Goal: Find specific page/section: Find specific page/section

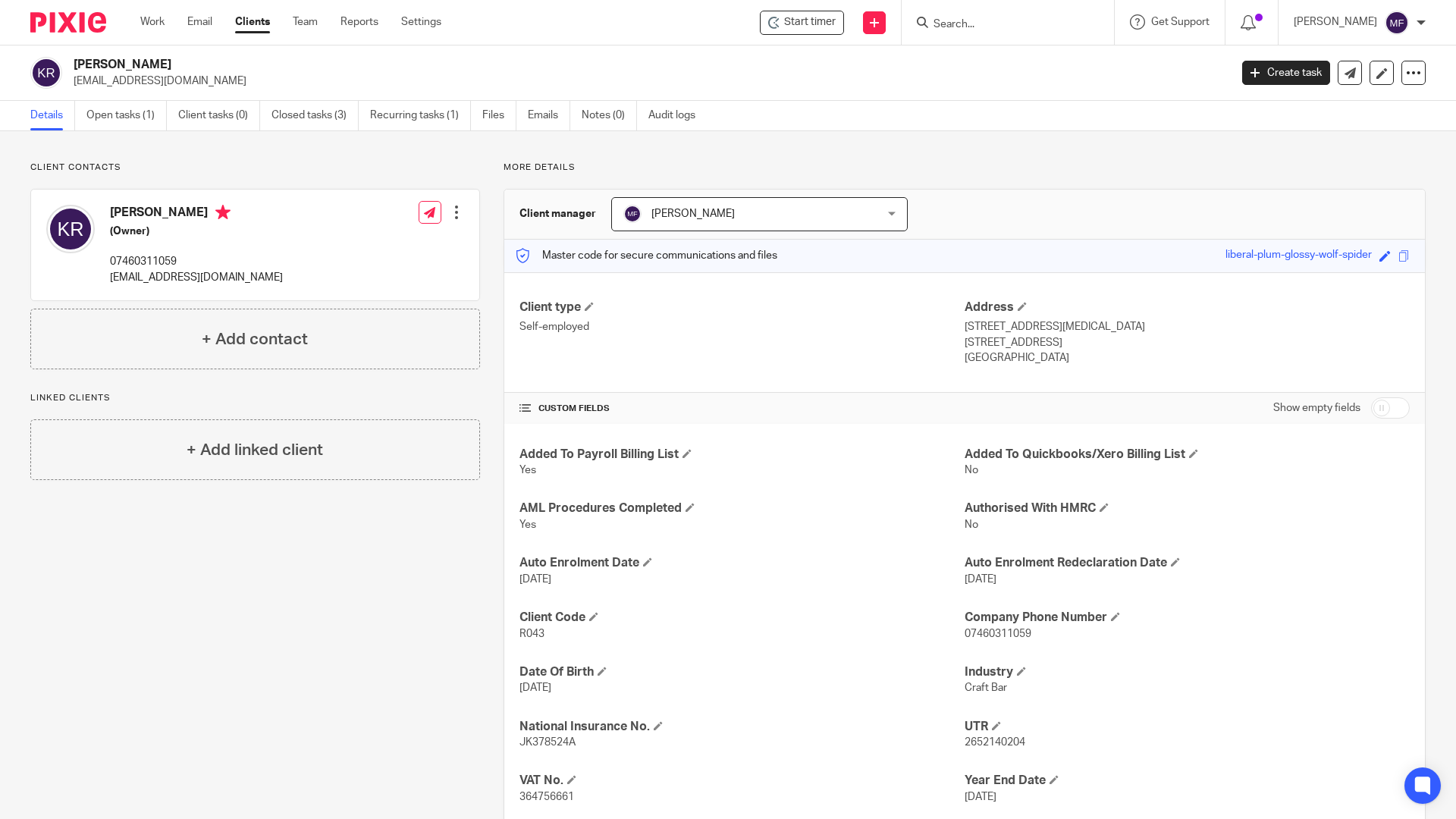
click at [987, 21] on input "Search" at bounding box center [1000, 25] width 137 height 14
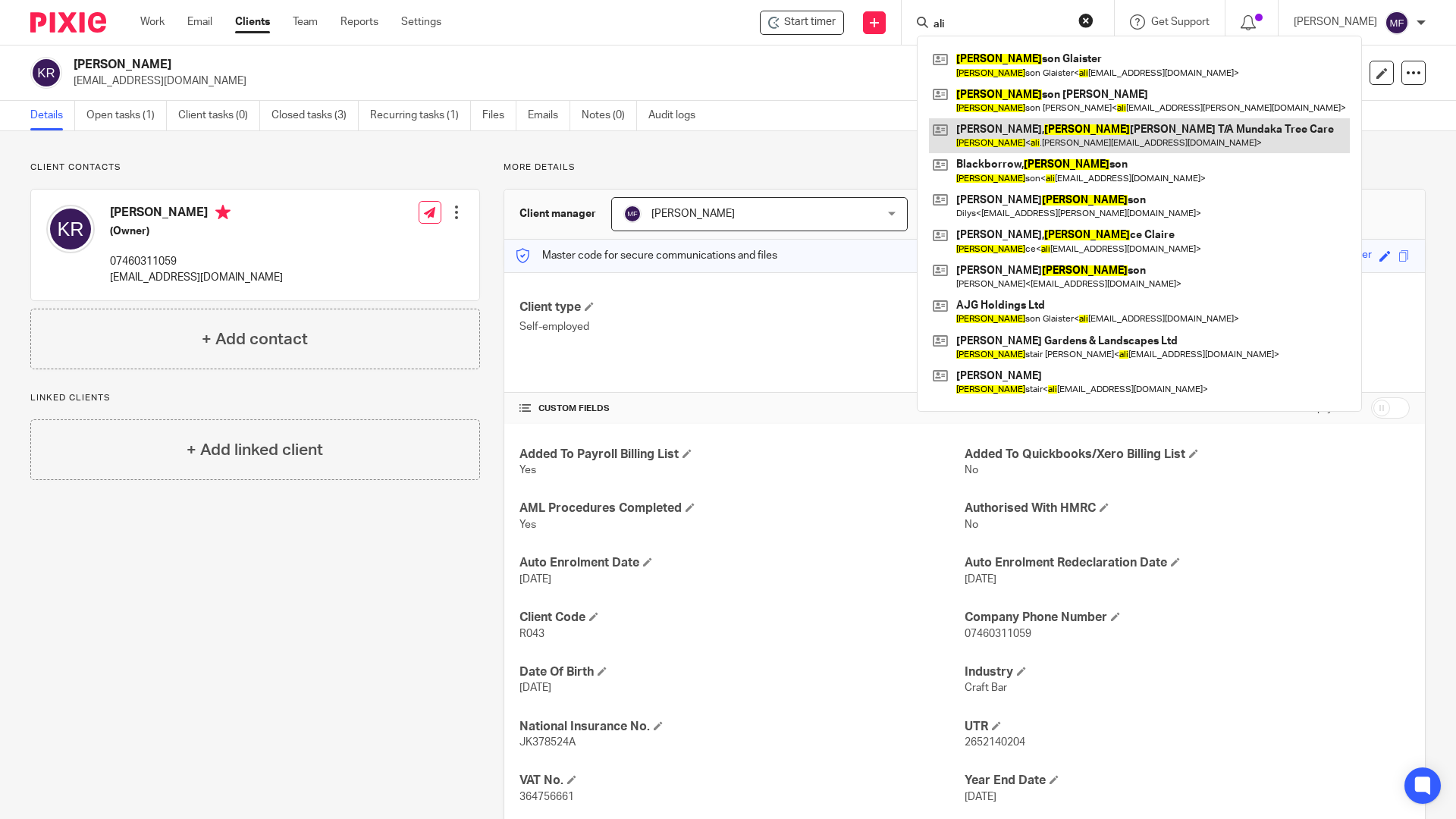
type input "ali"
click at [1009, 133] on link at bounding box center [1140, 135] width 421 height 35
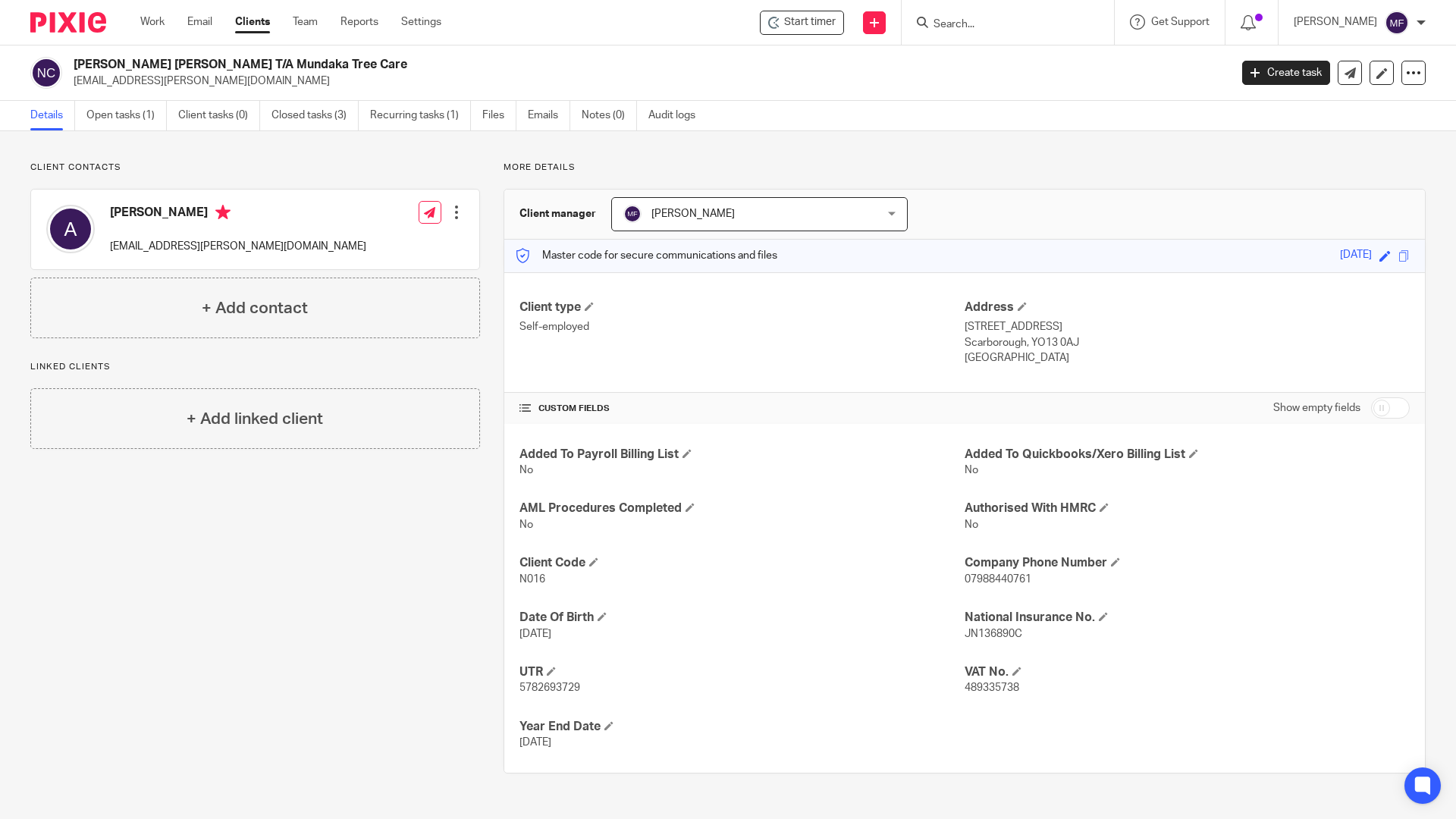
click at [975, 18] on input "Search" at bounding box center [1000, 25] width 137 height 14
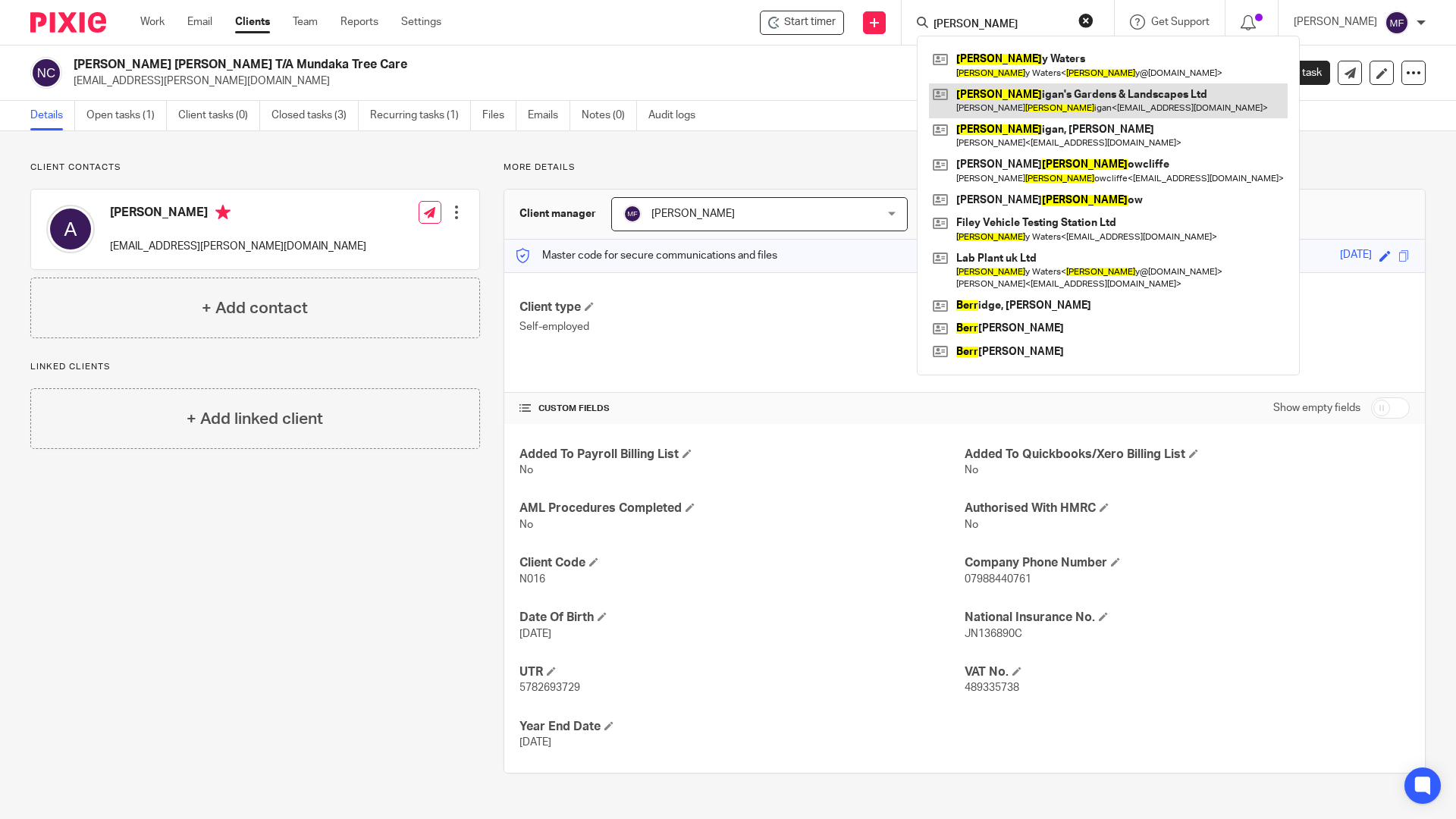
type input "barr"
click at [1010, 87] on link at bounding box center [1109, 101] width 359 height 35
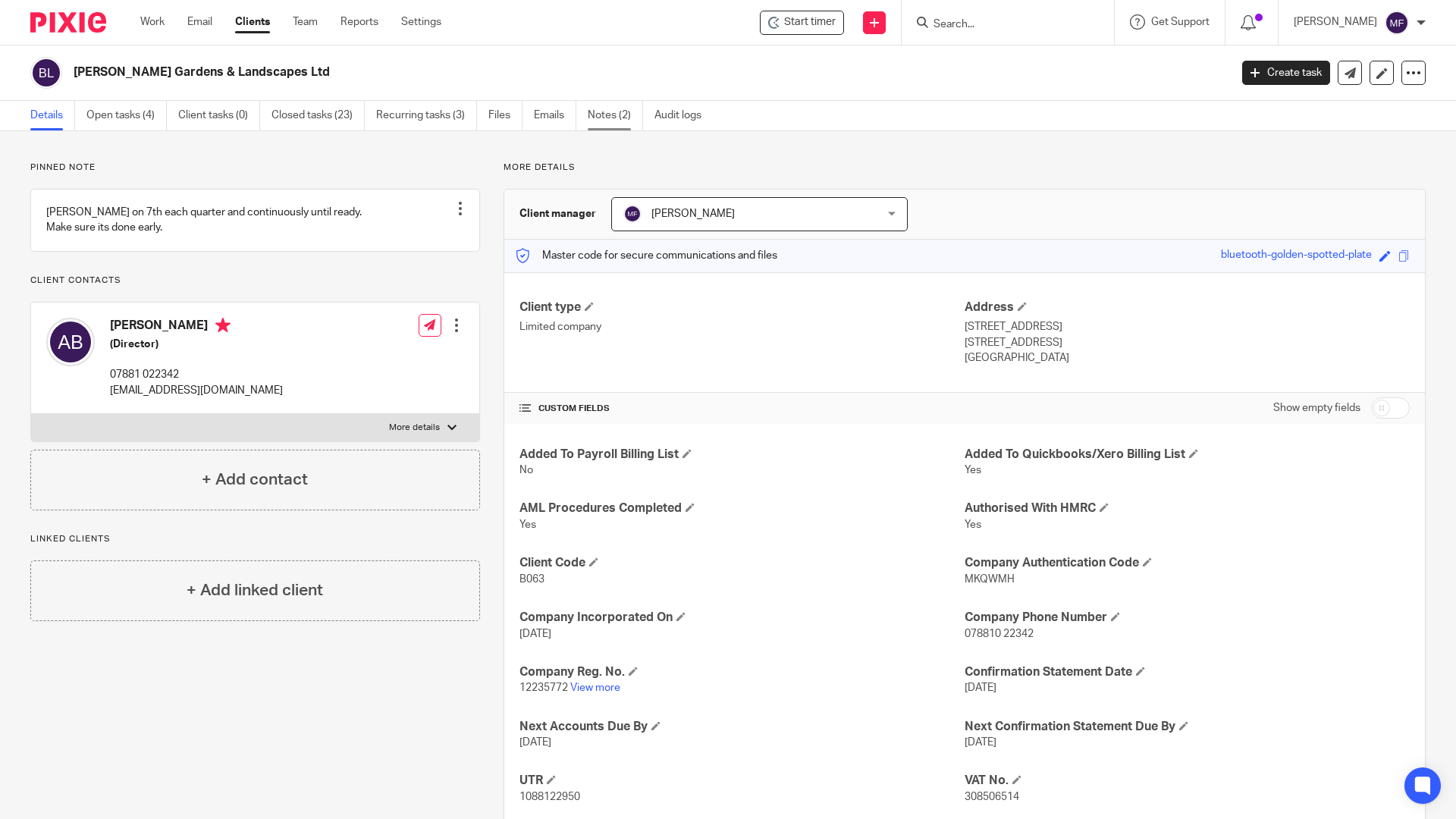
click at [596, 110] on link "Notes (2)" at bounding box center [615, 116] width 56 height 30
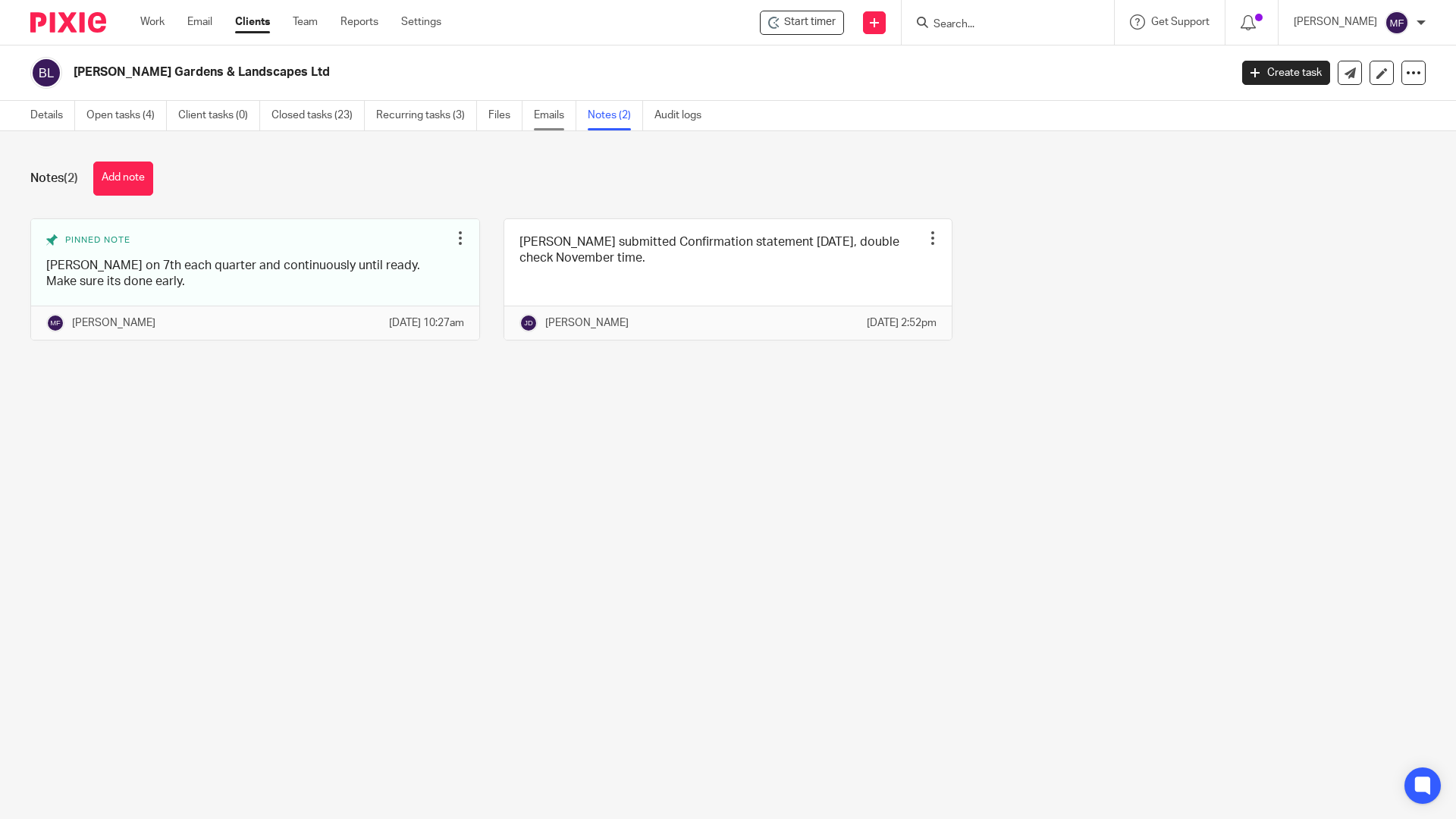
click at [544, 119] on link "Emails" at bounding box center [555, 116] width 43 height 30
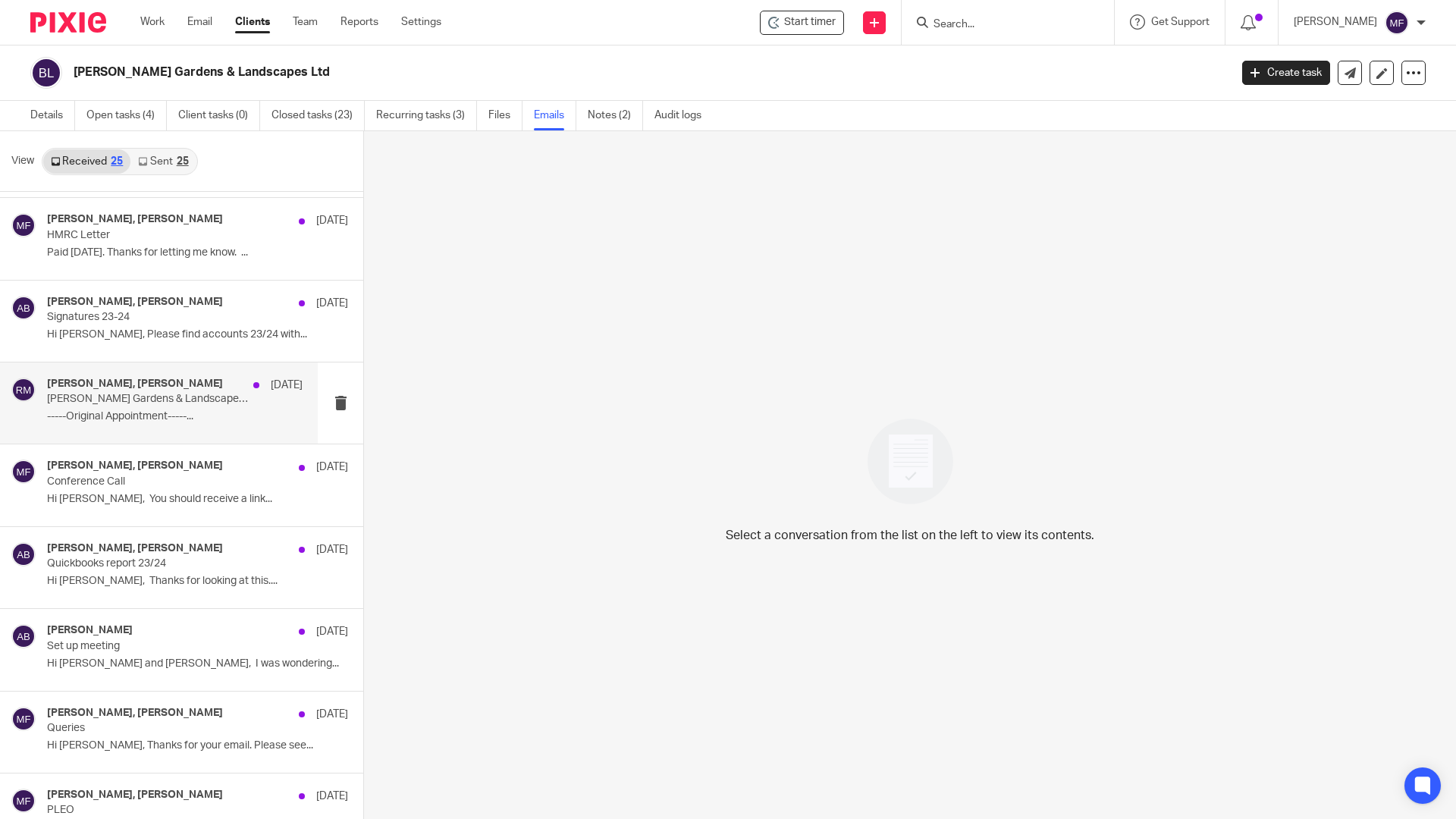
scroll to position [152, 0]
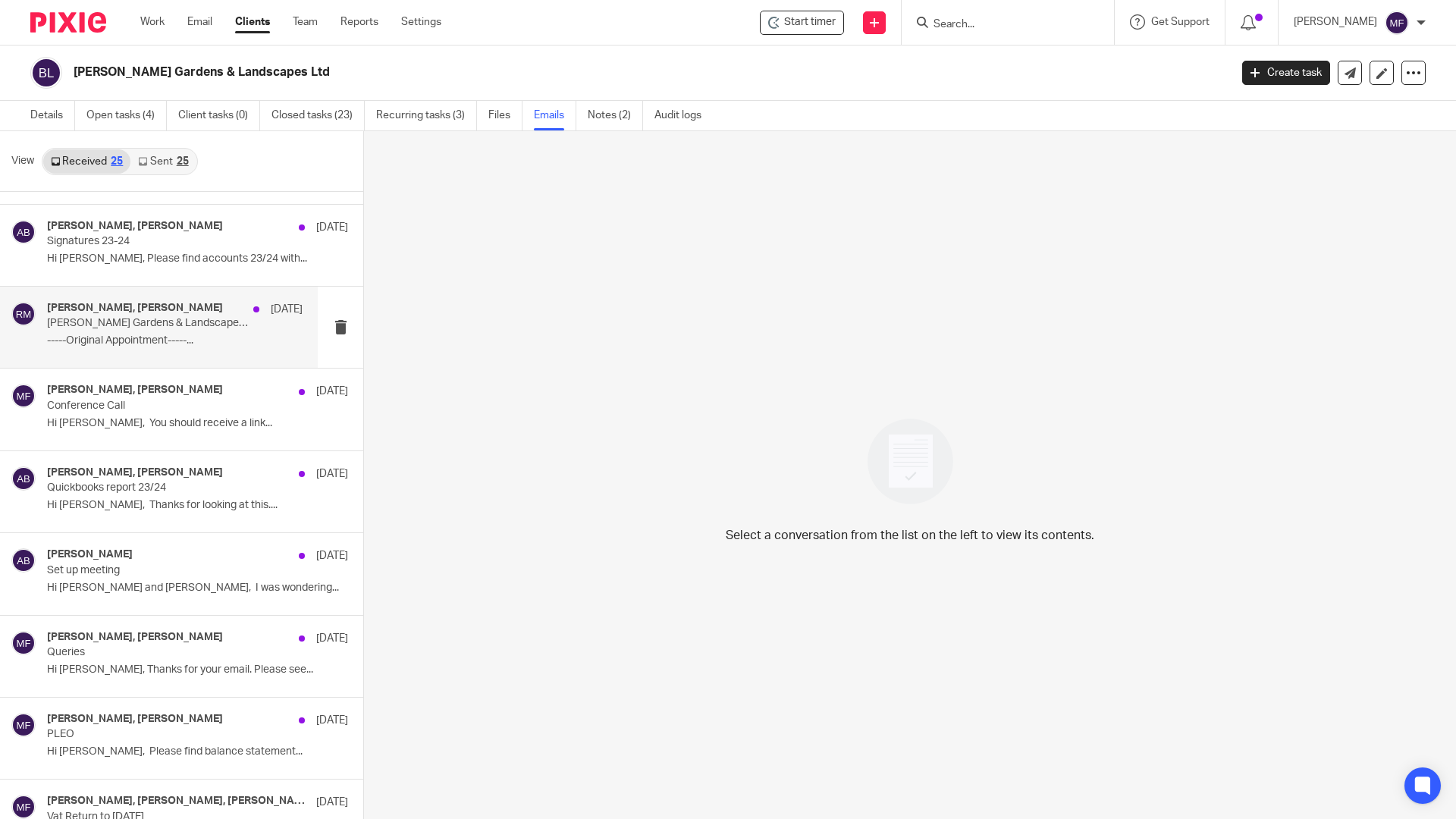
click at [125, 330] on p "[PERSON_NAME] Gardens & Landscapes Ltd Accounts" at bounding box center [149, 324] width 205 height 13
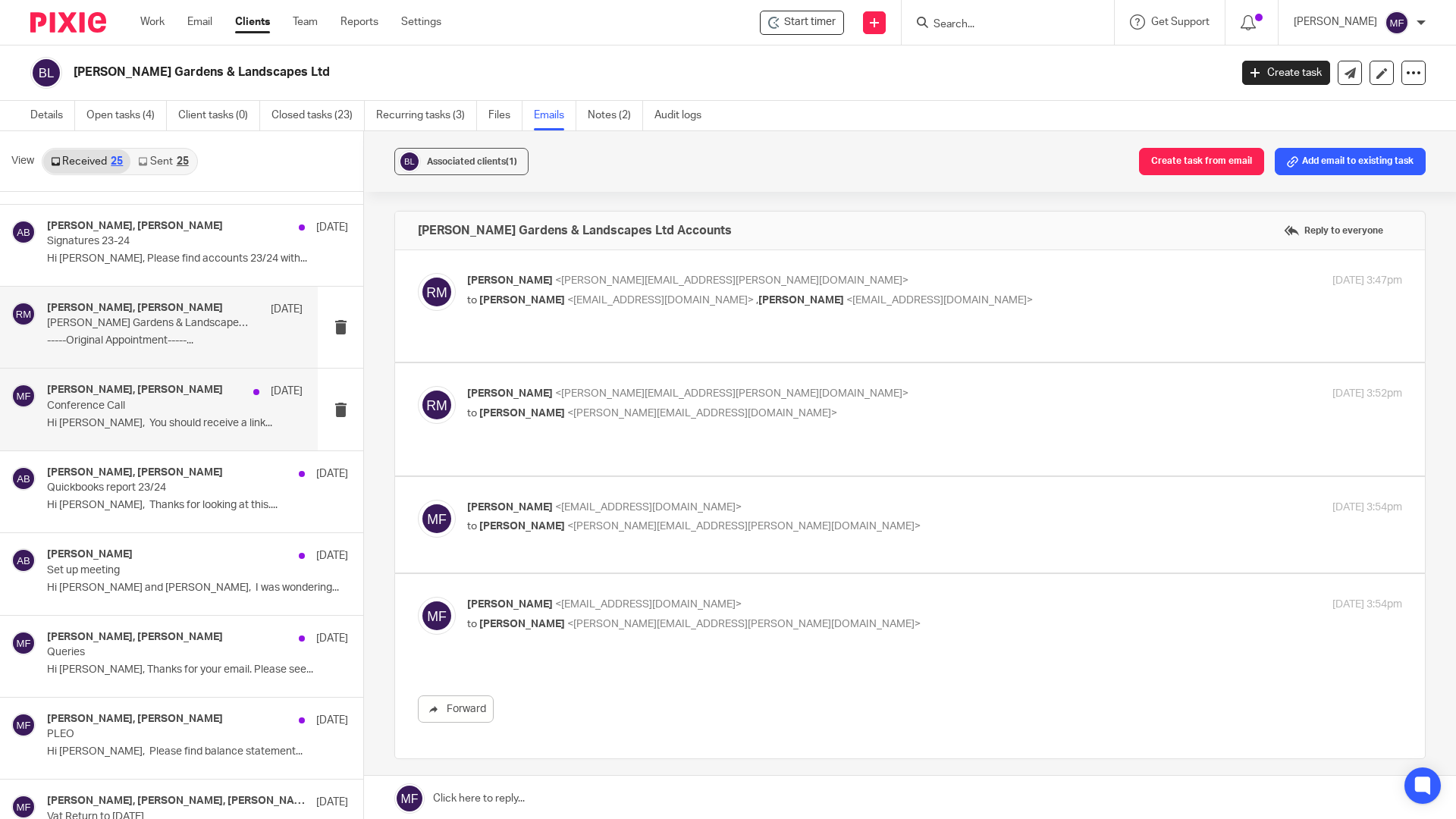
scroll to position [0, 0]
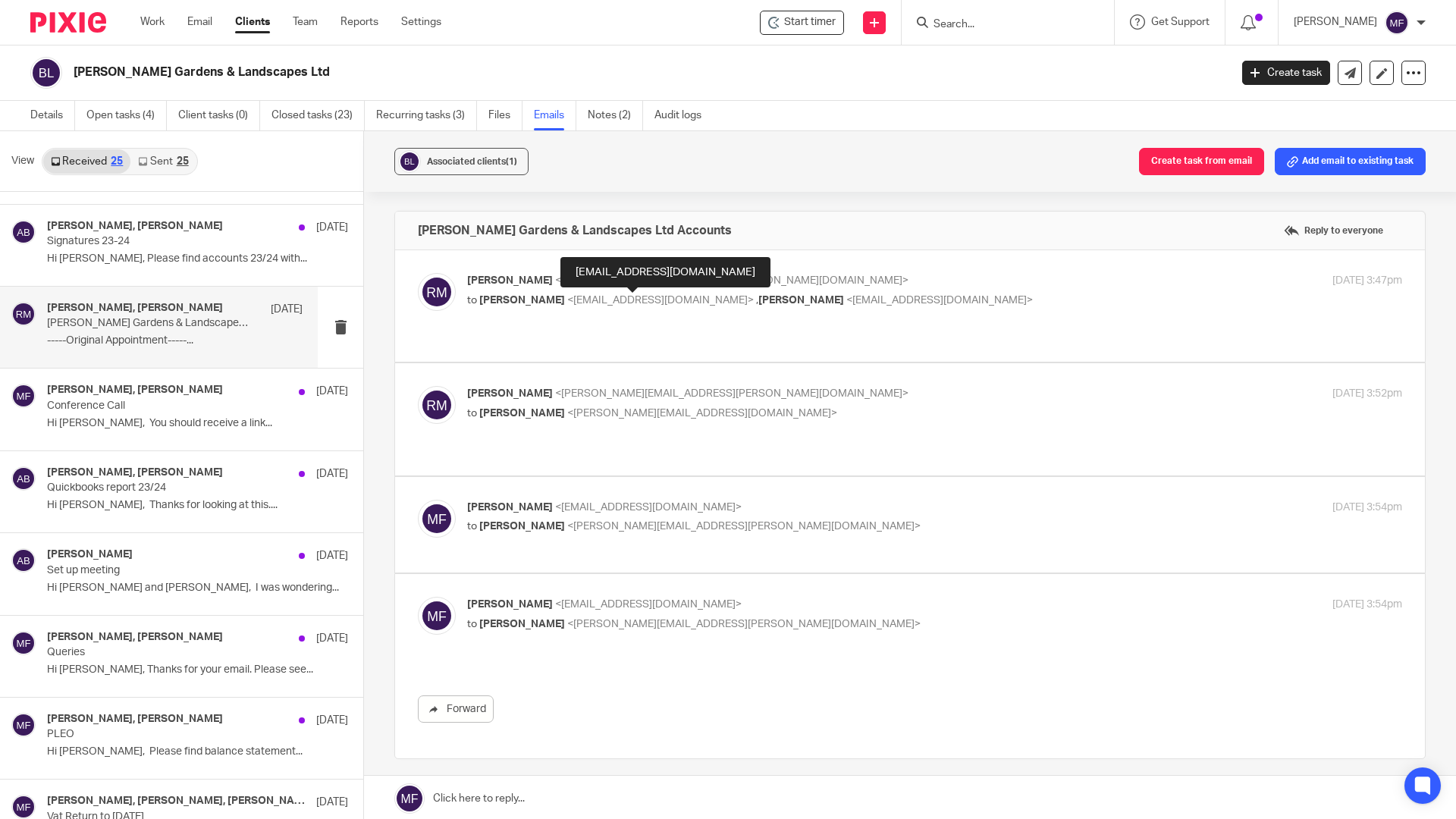
click at [572, 295] on span "<[EMAIL_ADDRESS][DOMAIN_NAME]>" at bounding box center [660, 300] width 187 height 11
checkbox input "true"
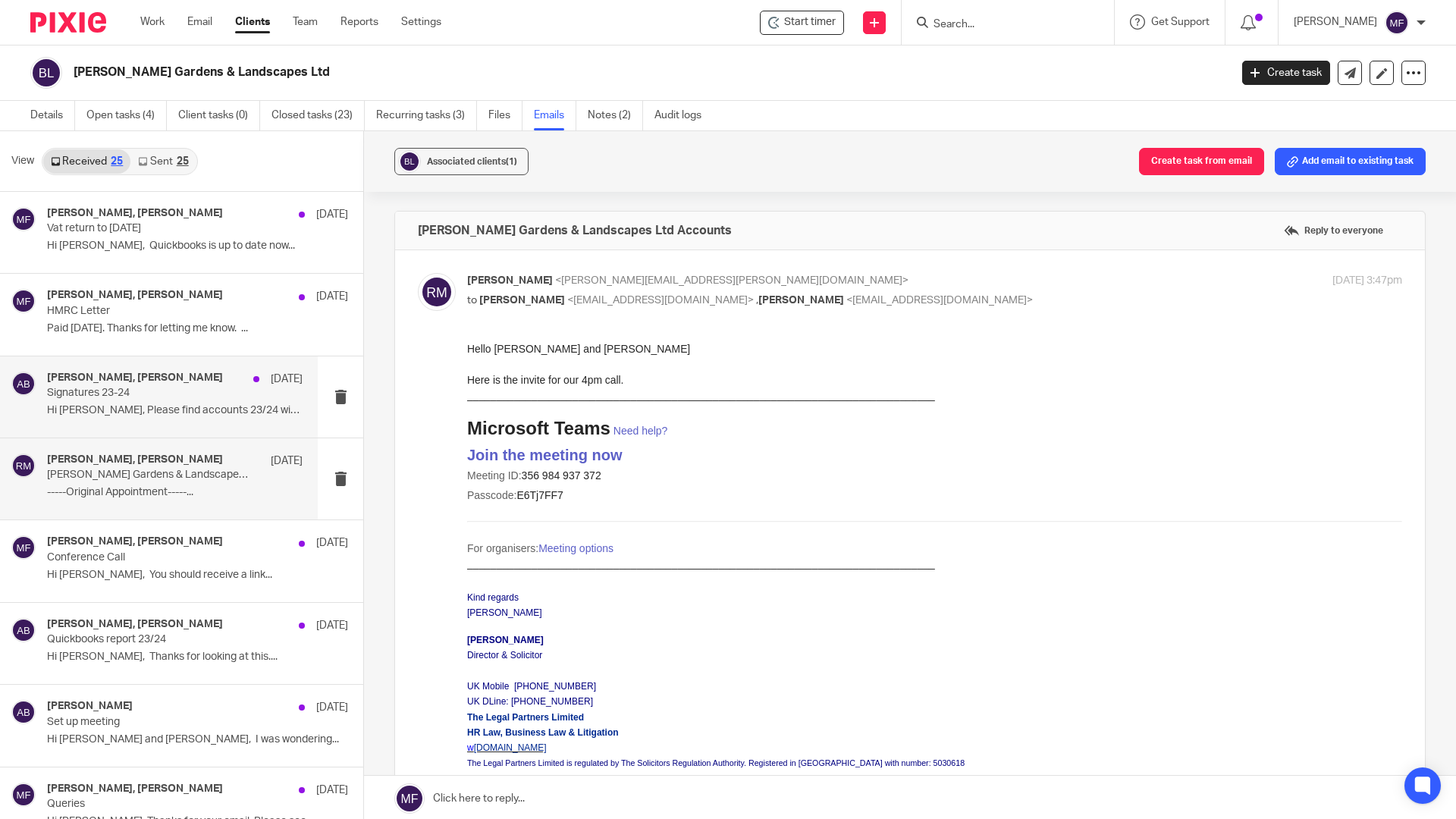
click at [162, 375] on h4 "[PERSON_NAME], [PERSON_NAME]" at bounding box center [134, 378] width 176 height 13
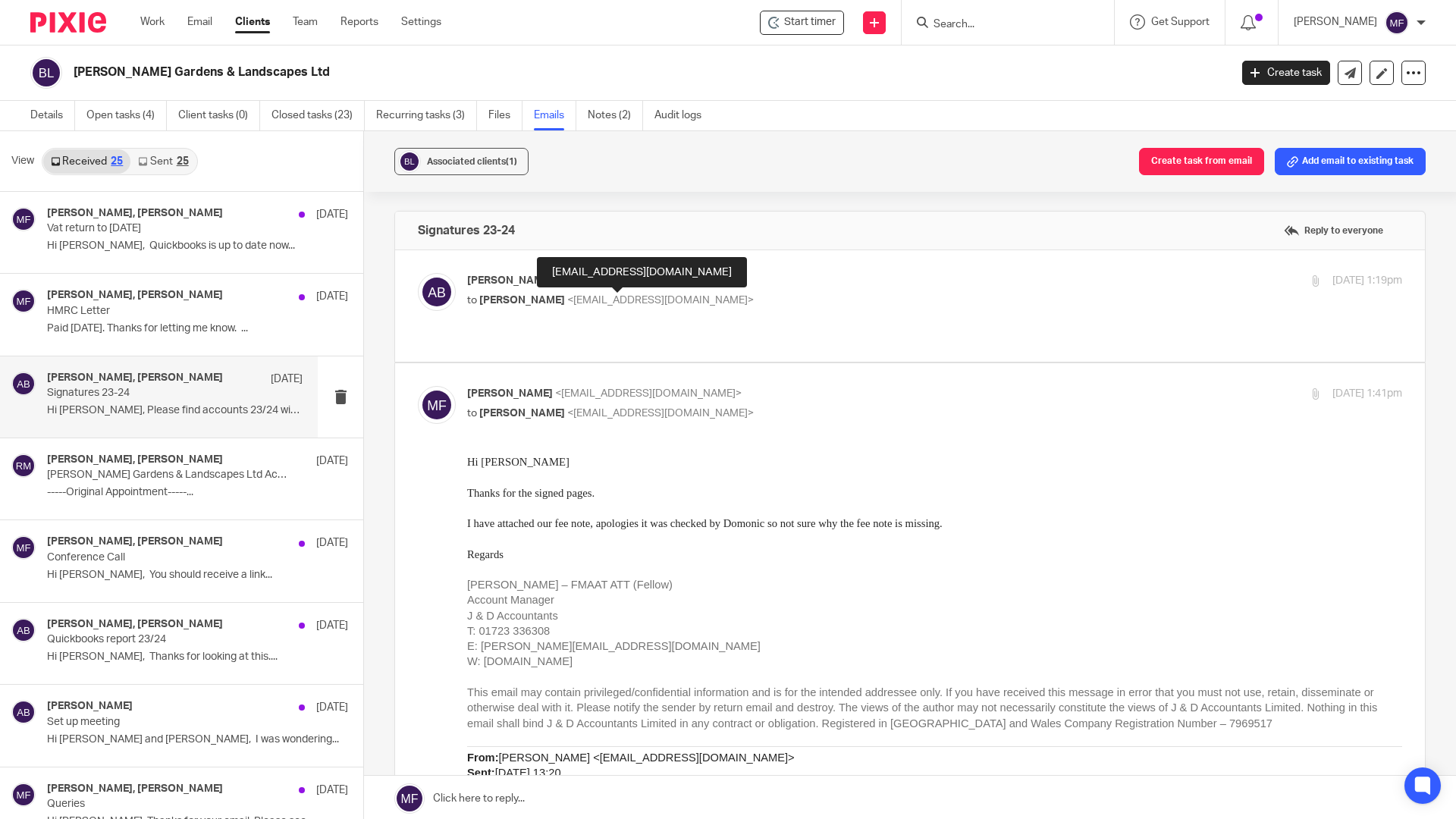
click at [567, 295] on span "<[EMAIL_ADDRESS][DOMAIN_NAME]>" at bounding box center [660, 300] width 187 height 11
checkbox input "true"
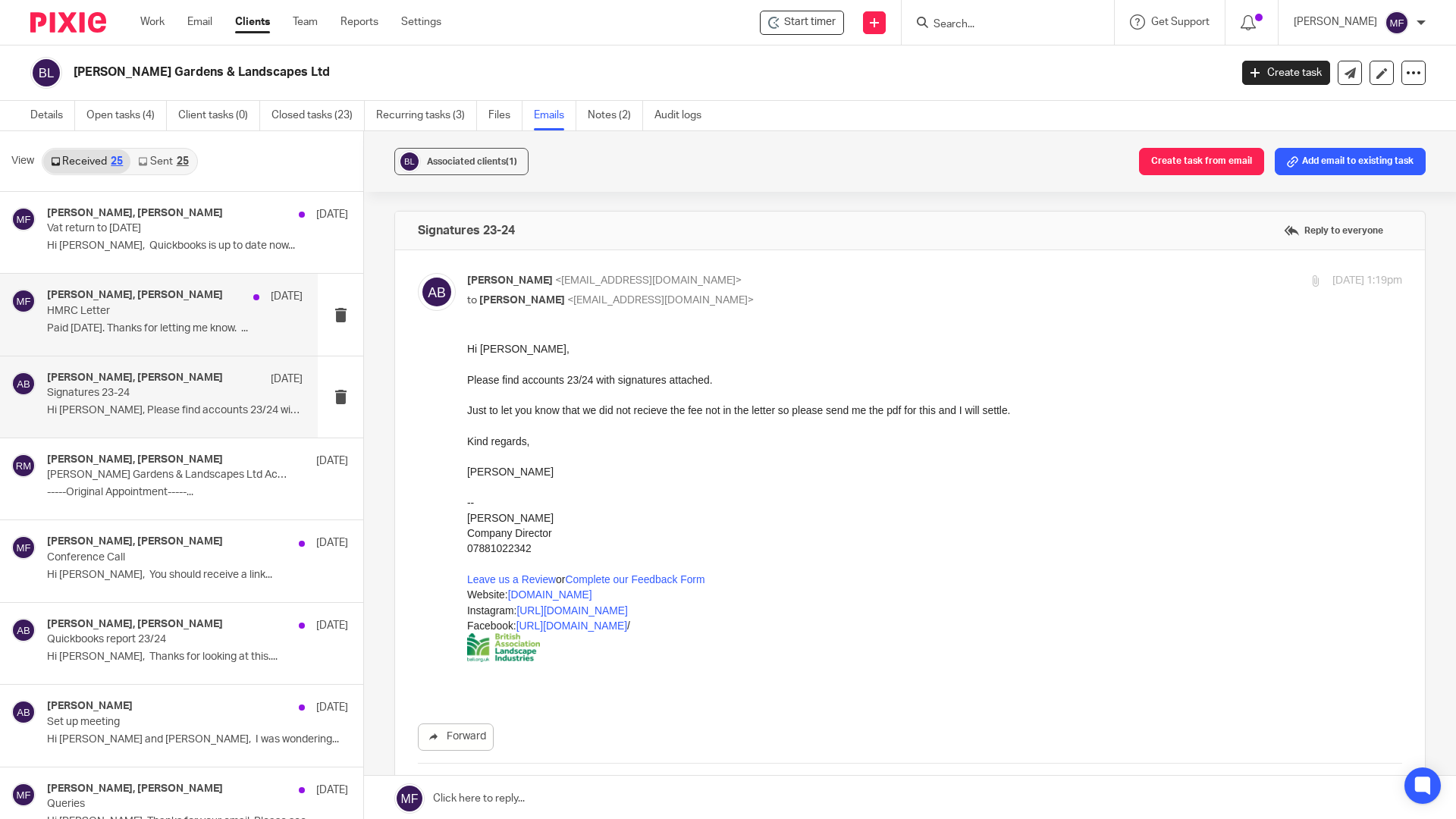
click at [134, 303] on div "[PERSON_NAME], [PERSON_NAME] [DATE]" at bounding box center [175, 297] width 256 height 16
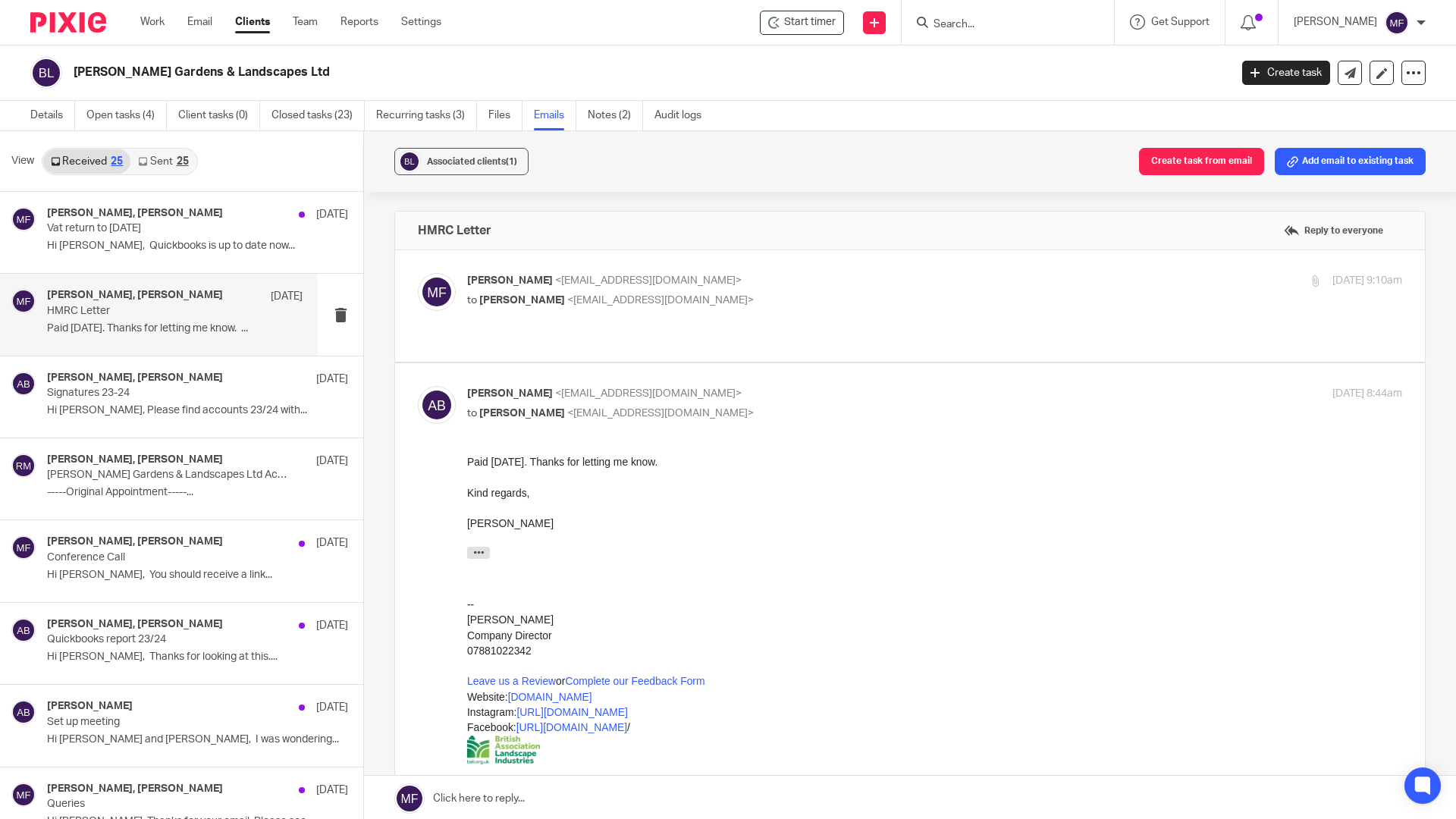
click at [537, 298] on span "[PERSON_NAME]" at bounding box center [522, 300] width 86 height 11
checkbox input "true"
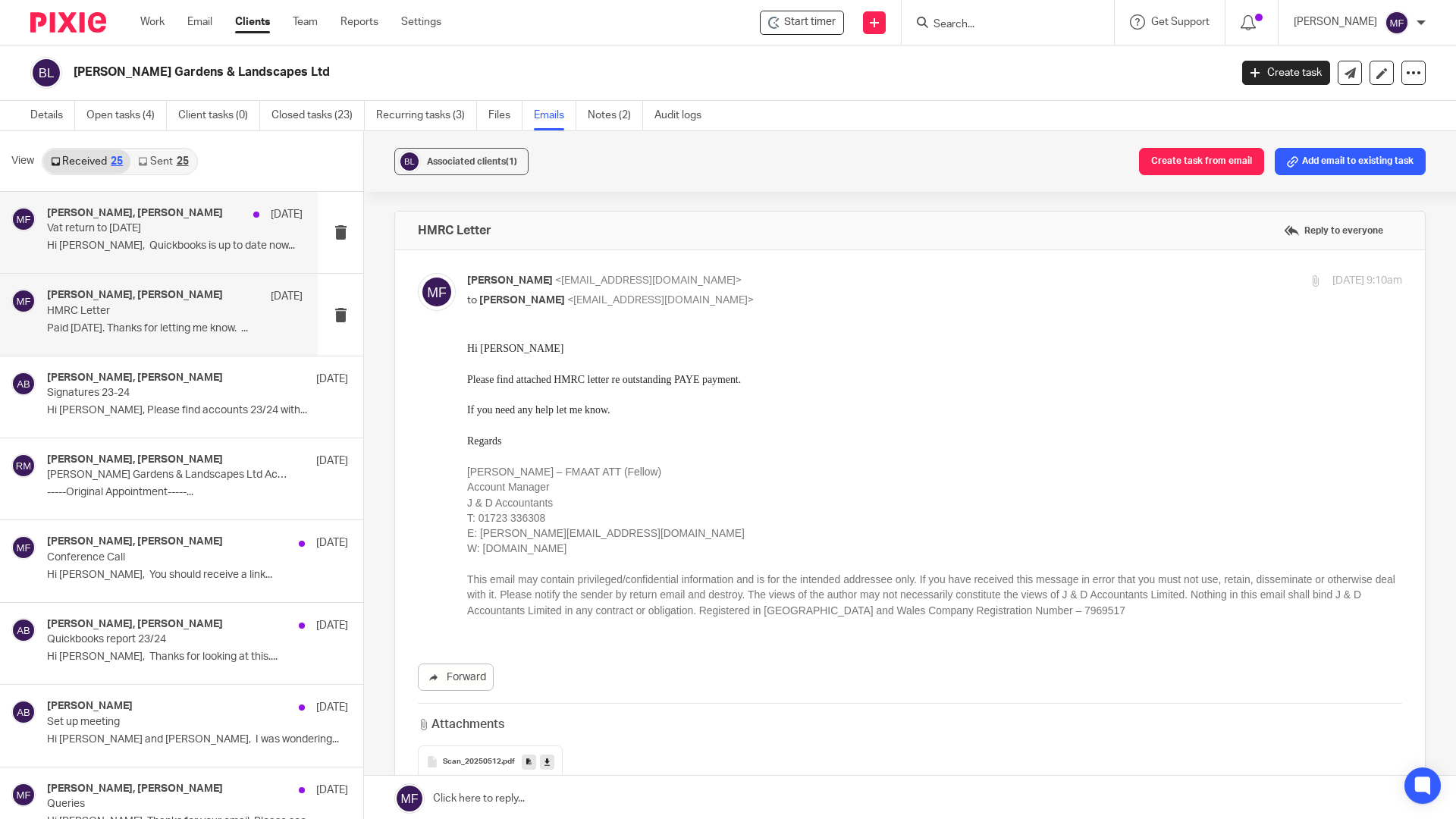
click at [125, 230] on p "Vat return to [DATE]" at bounding box center [149, 229] width 205 height 13
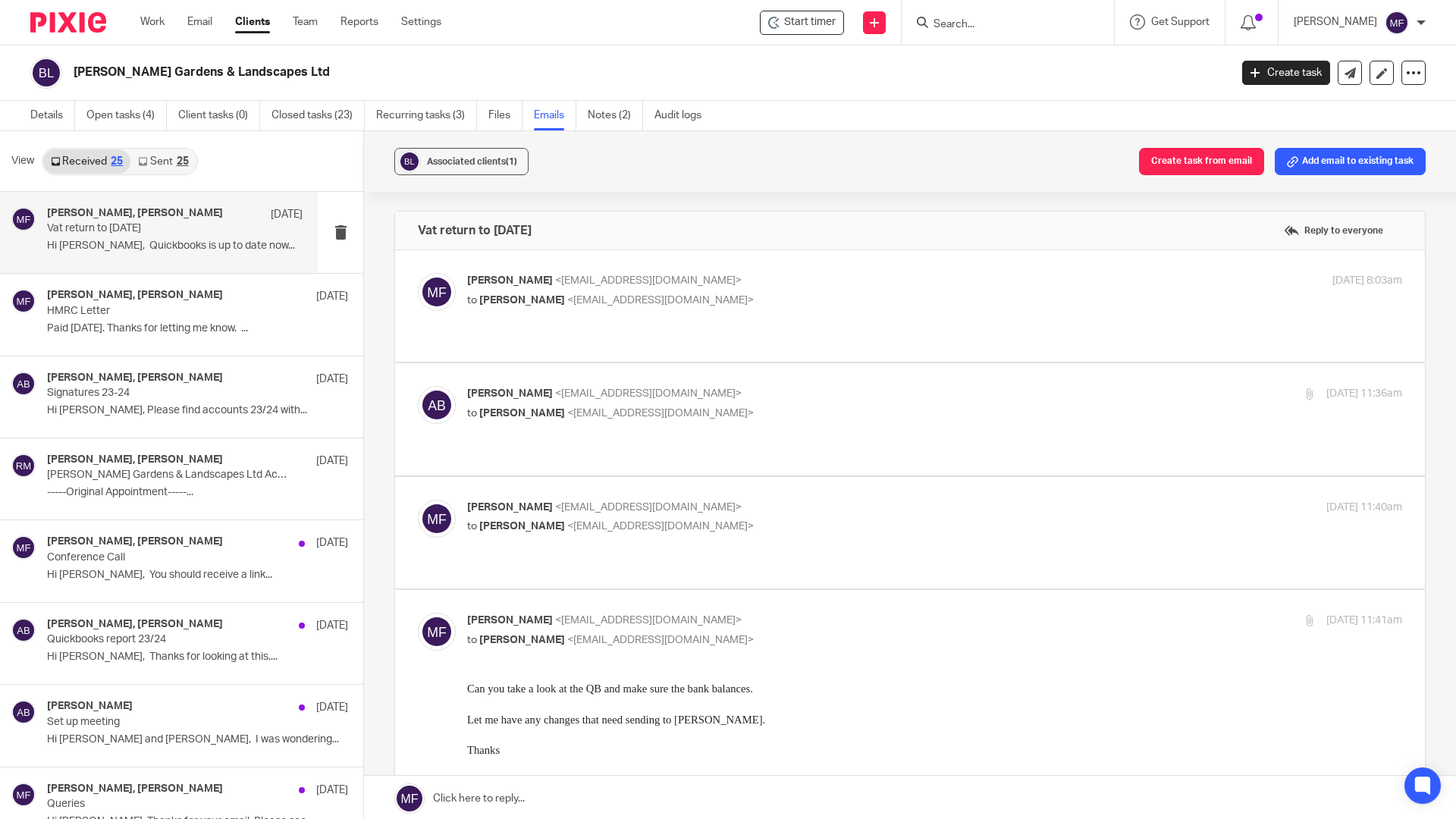
click at [522, 519] on p "to [PERSON_NAME] <[EMAIL_ADDRESS][DOMAIN_NAME]>" at bounding box center [778, 526] width 624 height 16
checkbox input "true"
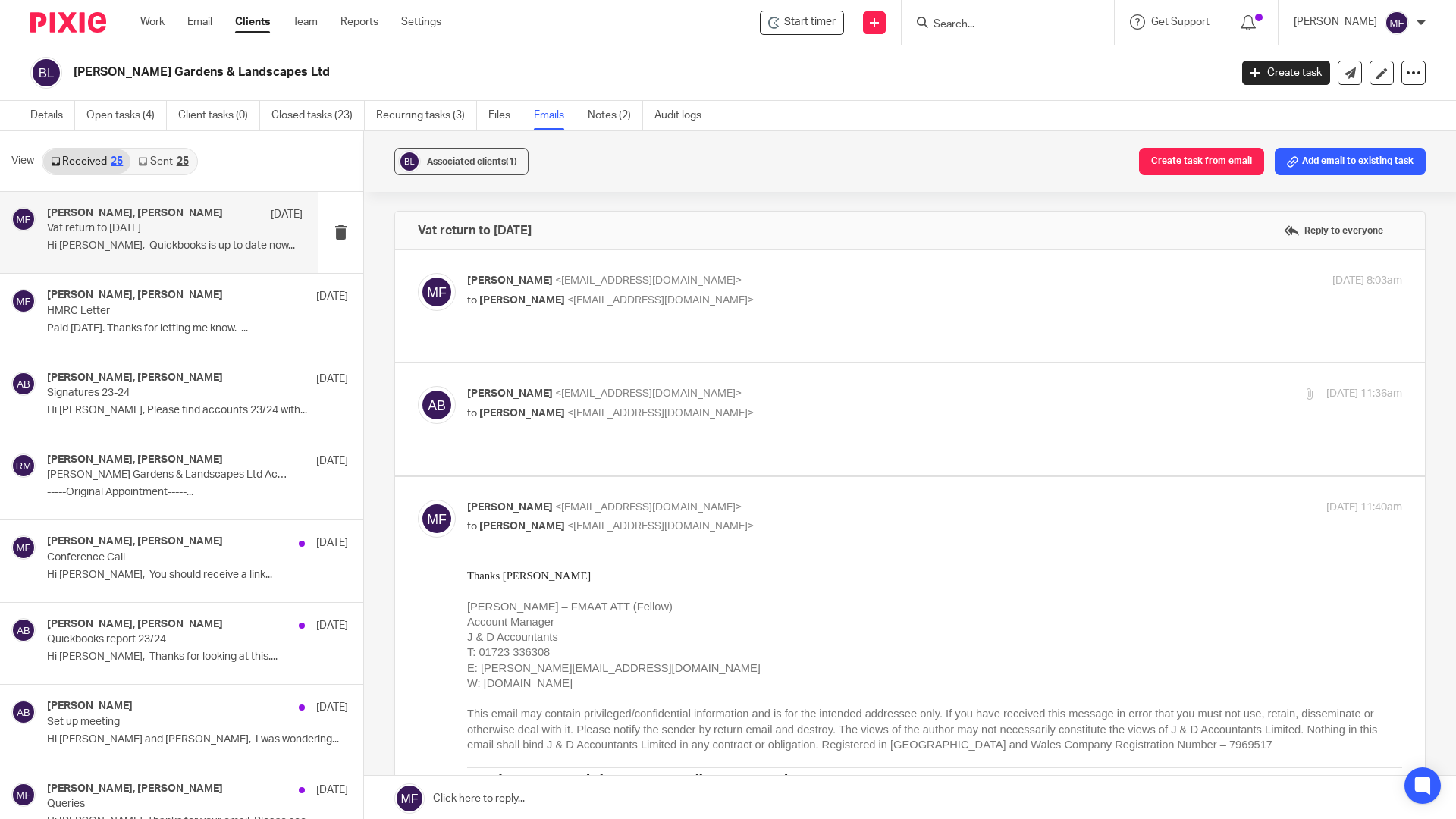
click at [567, 408] on span "<[EMAIL_ADDRESS][DOMAIN_NAME]>" at bounding box center [660, 413] width 187 height 11
checkbox input "true"
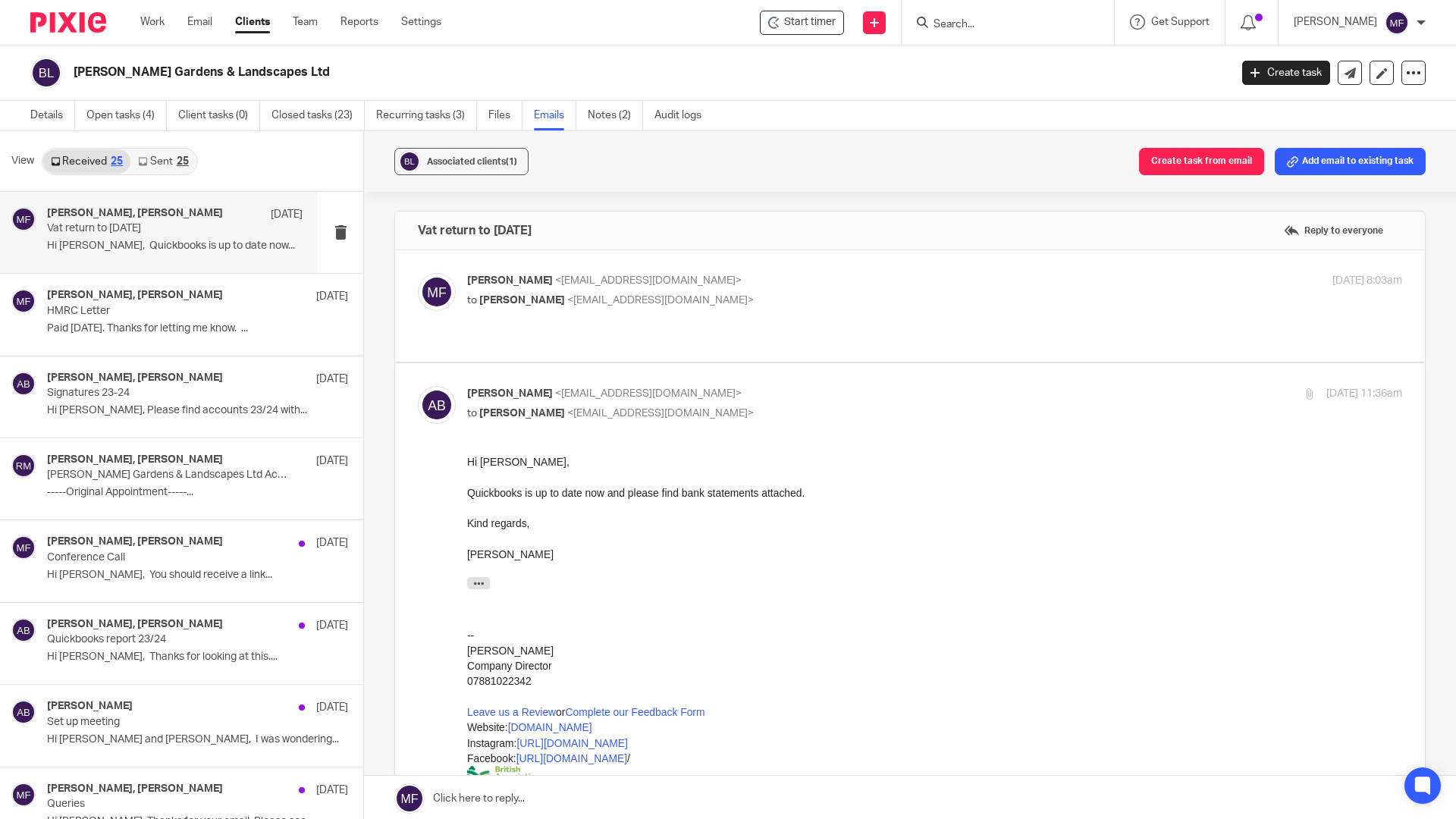
click at [553, 296] on span "[PERSON_NAME]" at bounding box center [522, 300] width 86 height 11
checkbox input "true"
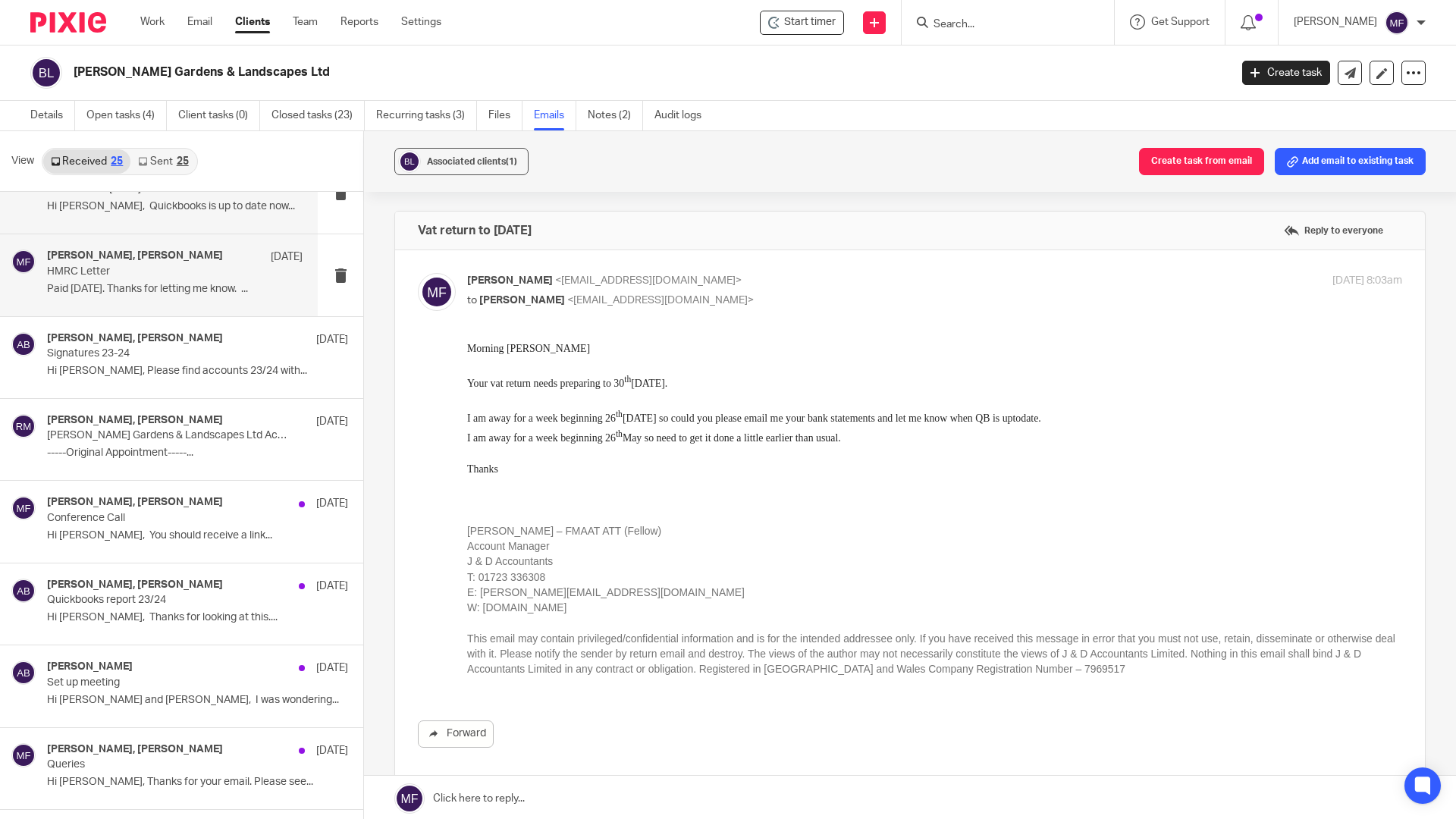
scroll to position [76, 0]
